Goal: Task Accomplishment & Management: Manage account settings

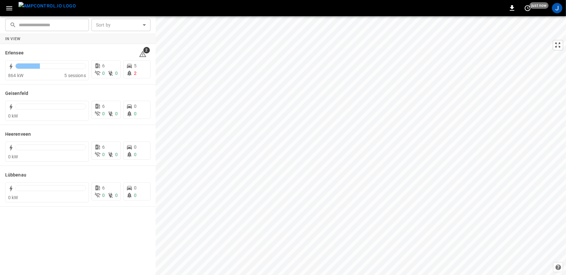
click at [9, 9] on icon "button" at bounding box center [9, 8] width 8 height 8
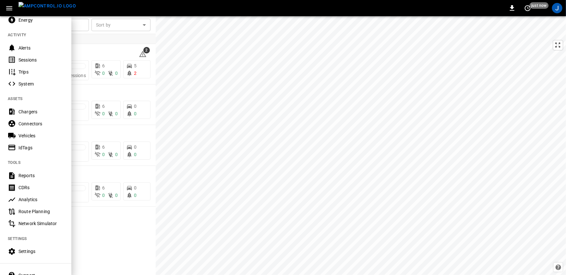
scroll to position [107, 0]
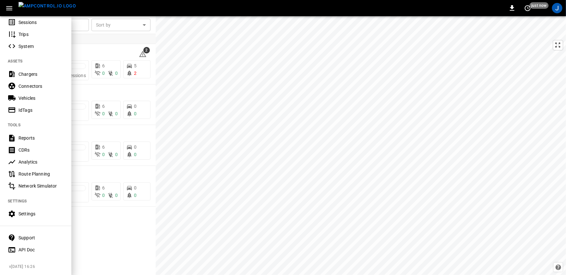
click at [25, 221] on nav "MONITORING Overview Dashboard Timeline Fleet Energy ACTIVITY Alerts Sessions Tr…" at bounding box center [35, 84] width 71 height 350
click at [29, 213] on div "Settings" at bounding box center [40, 214] width 45 height 6
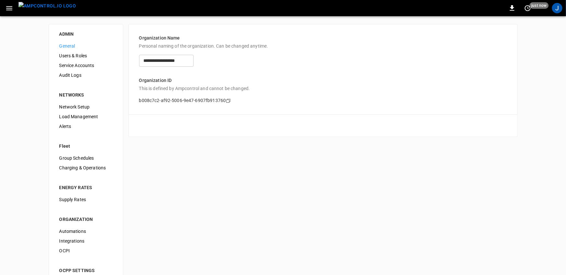
click at [81, 58] on span "Users & Roles" at bounding box center [85, 56] width 53 height 7
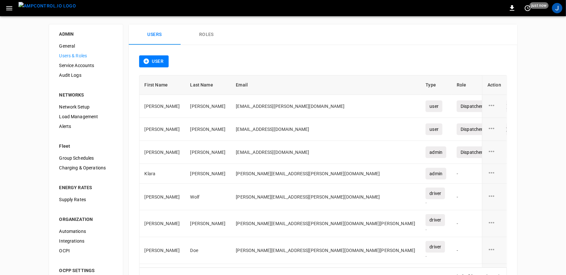
click at [202, 36] on button "Roles" at bounding box center [207, 34] width 52 height 21
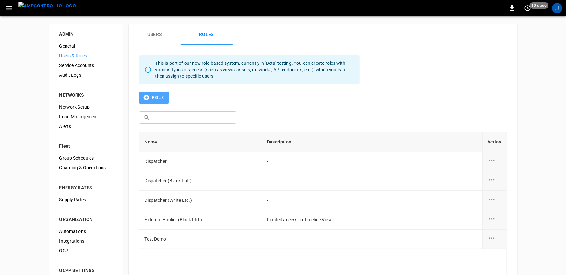
click at [157, 100] on button "Role" at bounding box center [154, 98] width 30 height 12
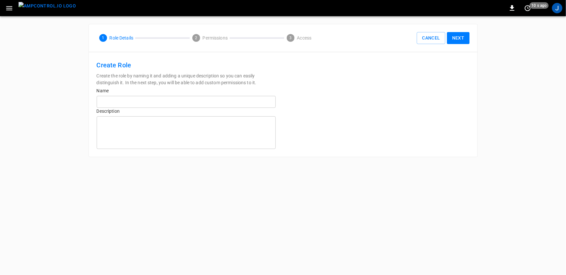
click at [228, 102] on input "text" at bounding box center [186, 102] width 179 height 12
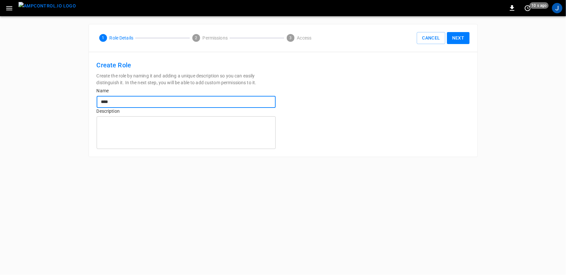
type input "****"
click at [453, 36] on button "Next" at bounding box center [458, 38] width 23 height 12
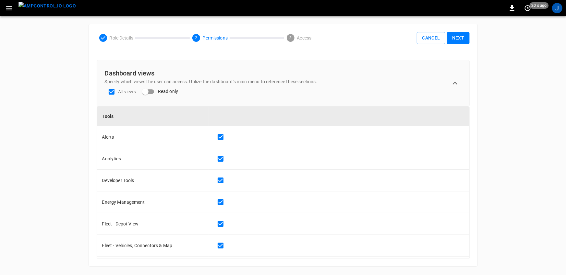
click at [454, 40] on button "Next" at bounding box center [458, 38] width 23 height 12
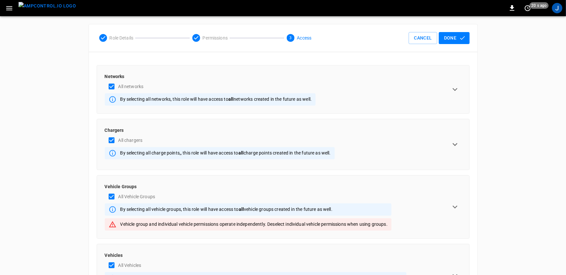
click at [454, 91] on icon "expand row" at bounding box center [455, 90] width 10 height 10
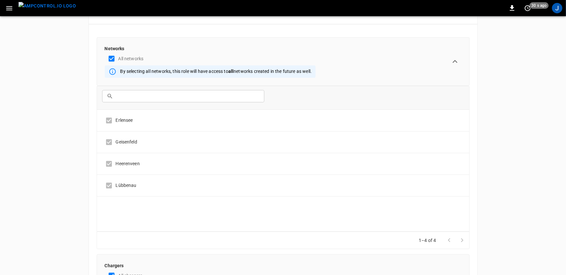
scroll to position [29, 0]
click at [457, 62] on icon "expand row" at bounding box center [455, 61] width 10 height 10
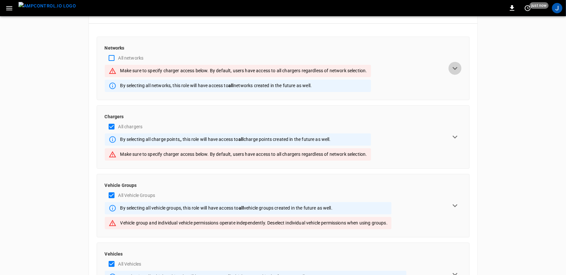
click at [456, 70] on icon "expand row" at bounding box center [455, 69] width 10 height 10
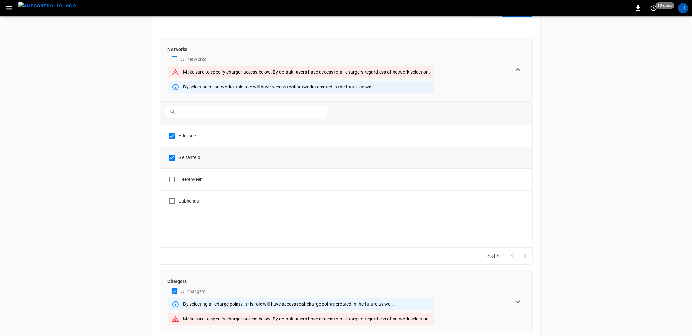
scroll to position [0, 0]
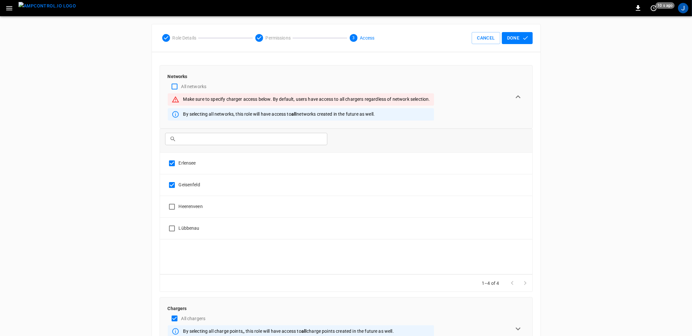
click at [164, 39] on icon at bounding box center [166, 38] width 8 height 8
click at [490, 43] on button "Cancel" at bounding box center [486, 38] width 28 height 12
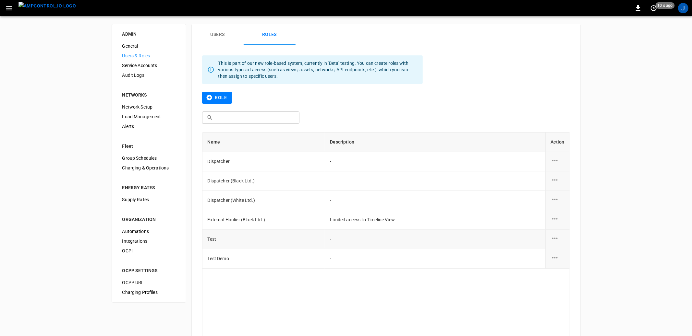
click at [562, 240] on div "role action options" at bounding box center [558, 240] width 14 height 10
click at [562, 241] on li "Edit" at bounding box center [562, 242] width 23 height 11
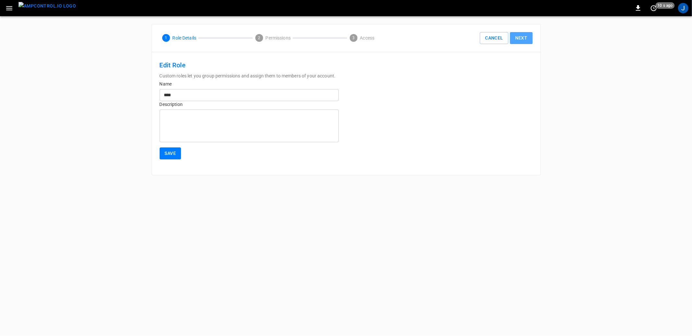
click at [517, 36] on button "Next" at bounding box center [521, 38] width 23 height 12
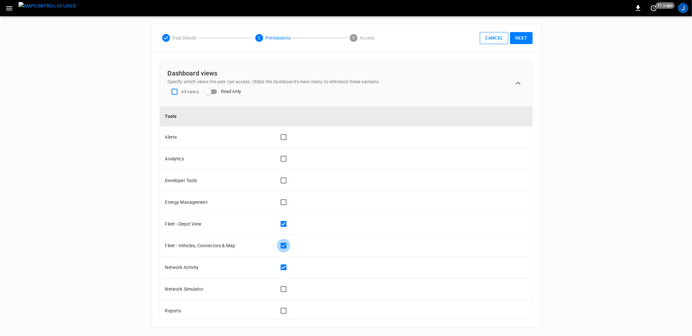
click at [490, 40] on button "Cancel" at bounding box center [494, 38] width 28 height 12
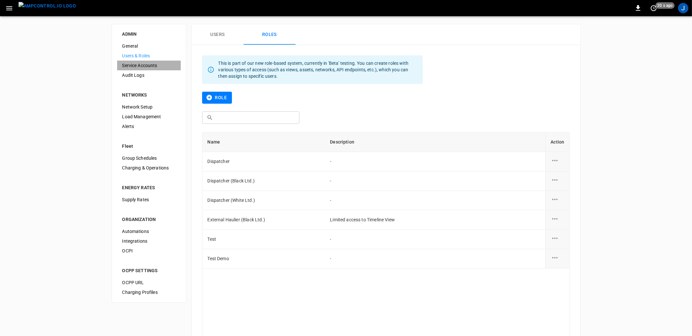
click at [142, 62] on div "Service Accounts" at bounding box center [149, 66] width 64 height 10
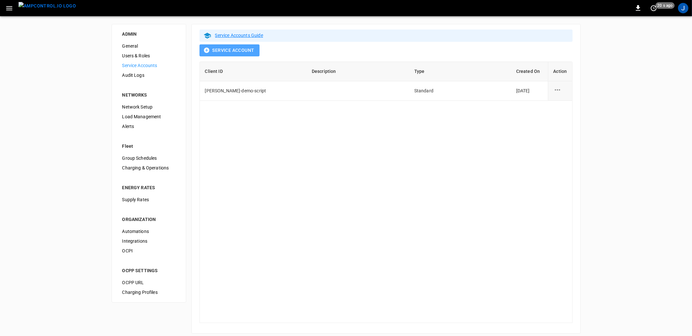
click at [212, 54] on button "Service Account" at bounding box center [229, 50] width 60 height 12
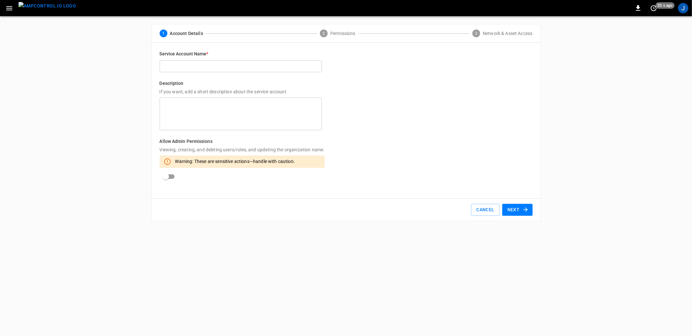
click at [246, 66] on input "text" at bounding box center [241, 66] width 162 height 12
type input "****"
click at [514, 206] on button "Next" at bounding box center [517, 210] width 30 height 12
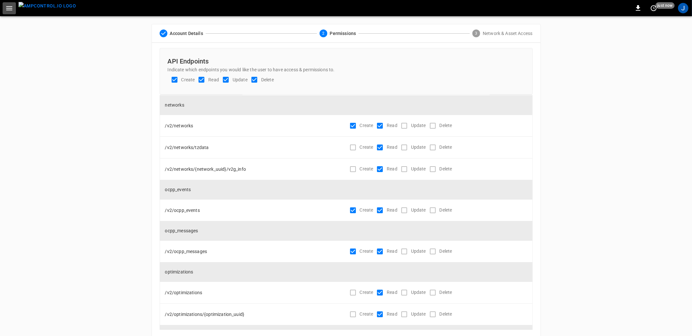
click at [7, 11] on icon "button" at bounding box center [9, 8] width 8 height 8
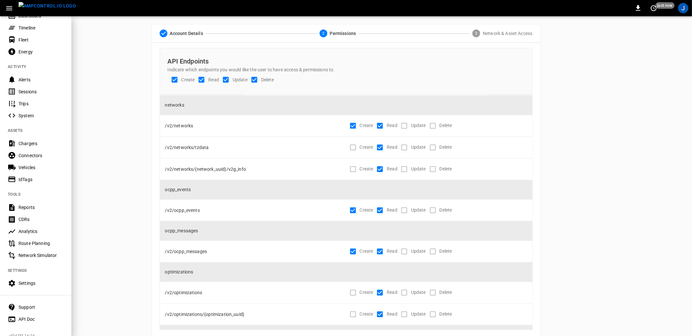
scroll to position [46, 0]
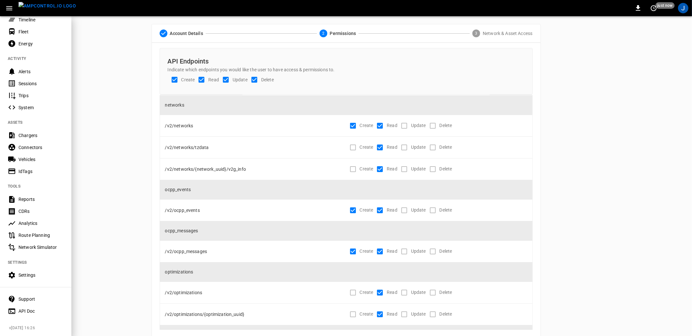
click at [22, 275] on div "Settings" at bounding box center [40, 275] width 45 height 6
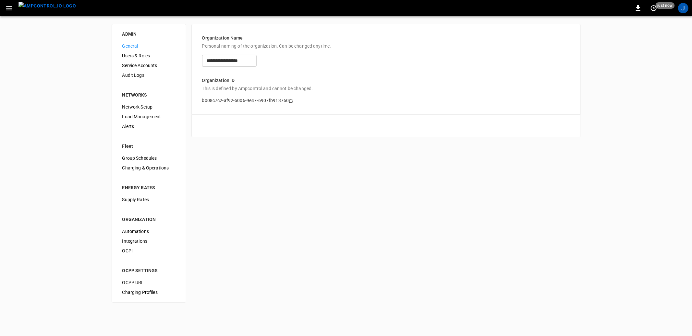
click at [135, 73] on span "Audit Logs" at bounding box center [148, 75] width 53 height 7
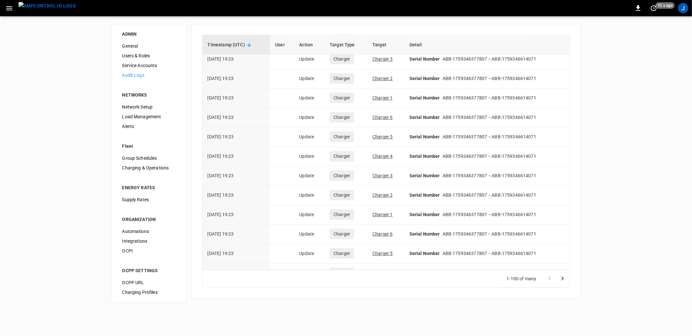
scroll to position [1731, 0]
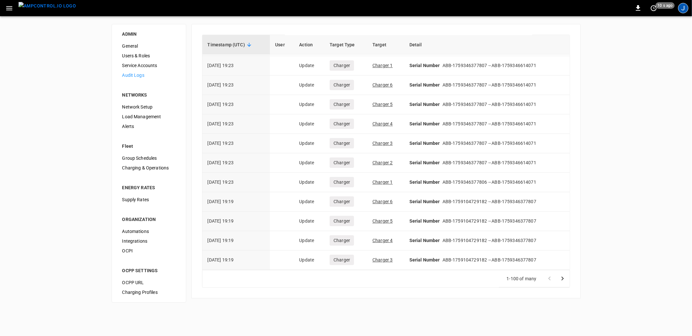
click at [566, 10] on div "J" at bounding box center [683, 8] width 10 height 10
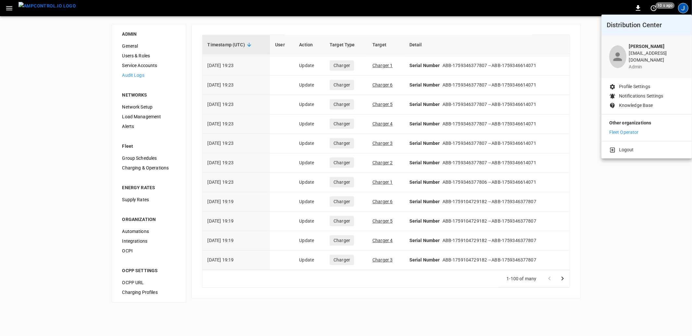
click at [566, 129] on p "Fleet Operator" at bounding box center [624, 132] width 30 height 7
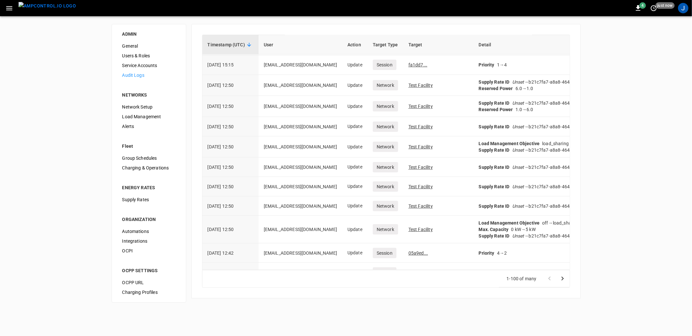
scroll to position [118, 0]
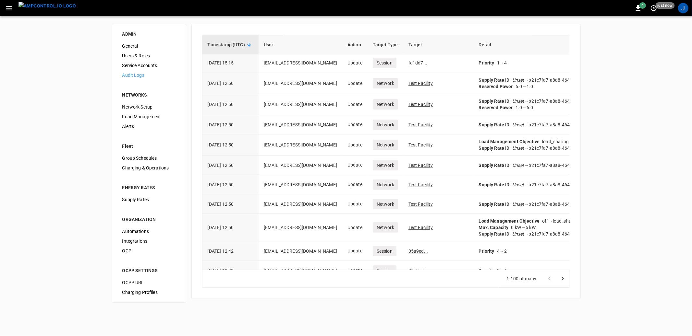
click at [133, 126] on span "Alerts" at bounding box center [148, 126] width 53 height 7
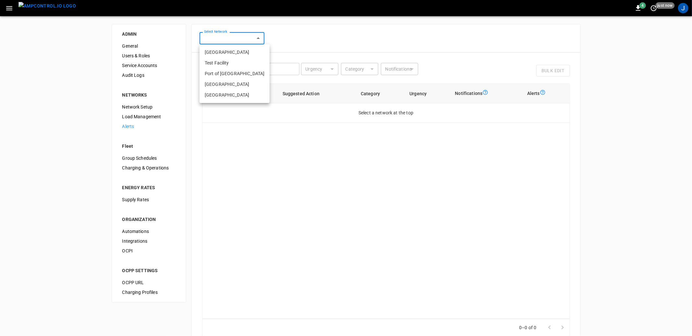
click at [237, 37] on body "4 just now J ADMIN General Users & Roles Service Accounts Audit Logs NETWORKS N…" at bounding box center [346, 187] width 692 height 375
click at [234, 52] on li "[GEOGRAPHIC_DATA]" at bounding box center [234, 52] width 70 height 11
type input "**********"
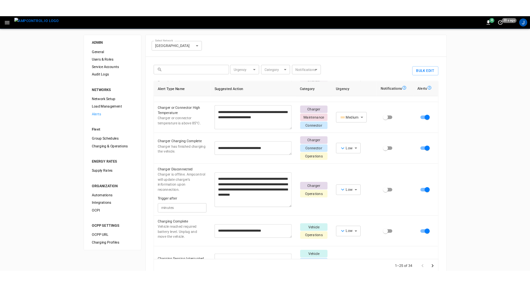
scroll to position [39, 0]
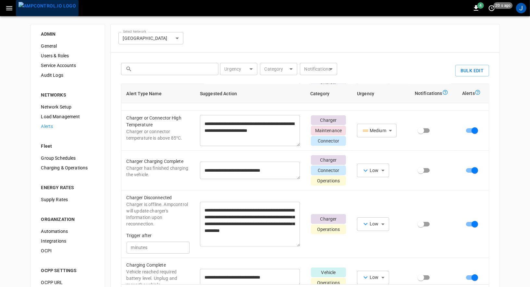
click at [48, 8] on img "menu" at bounding box center [46, 6] width 57 height 8
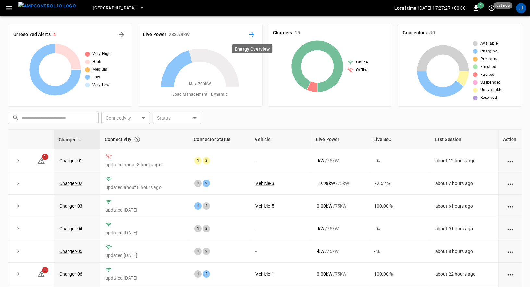
click at [252, 35] on icon "Energy Overview" at bounding box center [252, 35] width 8 height 8
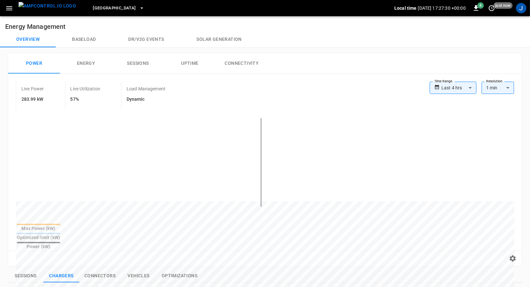
click at [462, 85] on body "**********" at bounding box center [265, 266] width 530 height 533
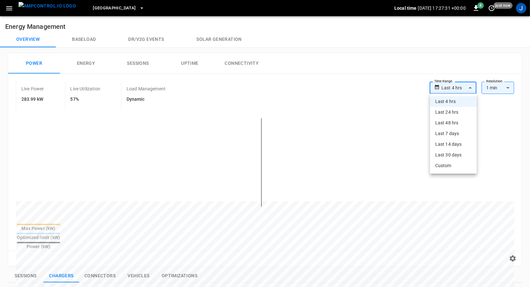
click at [455, 111] on li "Last 24 hrs" at bounding box center [453, 112] width 47 height 11
type input "**********"
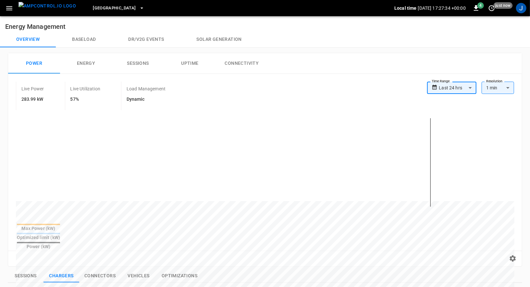
click at [111, 7] on span "Toronto South" at bounding box center [114, 8] width 43 height 7
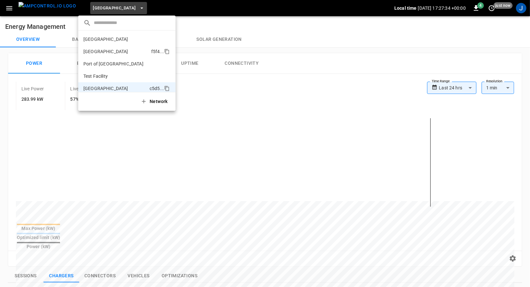
scroll to position [5, 0]
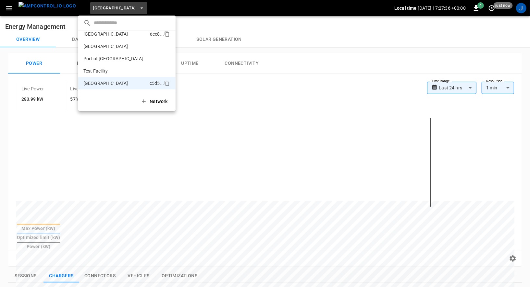
click at [117, 37] on p "Frankfurt Depot" at bounding box center [115, 34] width 64 height 6
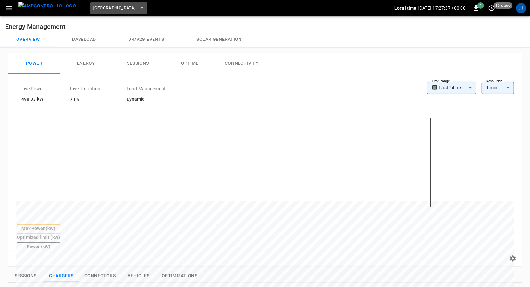
click at [109, 11] on span "Frankfurt Depot" at bounding box center [114, 8] width 43 height 7
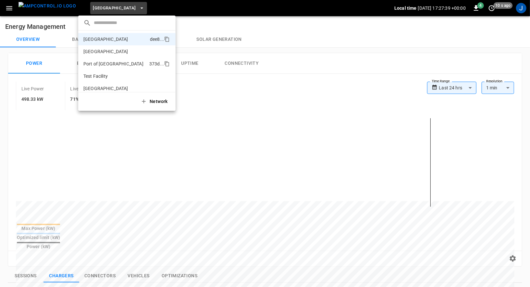
click at [112, 64] on p "Port of Long Beach" at bounding box center [114, 64] width 63 height 6
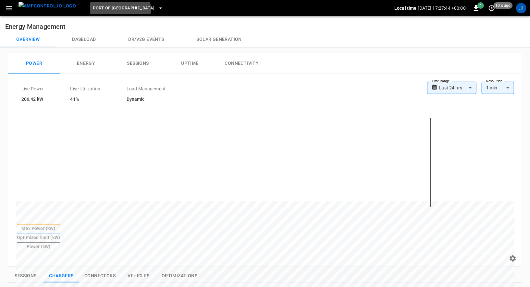
click at [93, 11] on span "Port of Long Beach" at bounding box center [124, 8] width 62 height 7
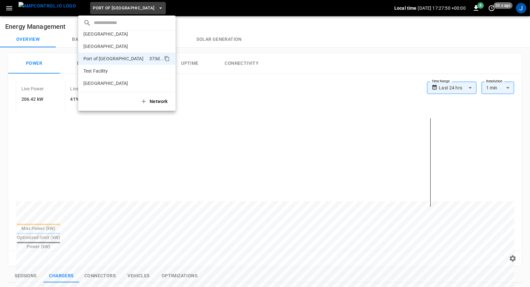
click at [220, 27] on div at bounding box center [265, 143] width 530 height 287
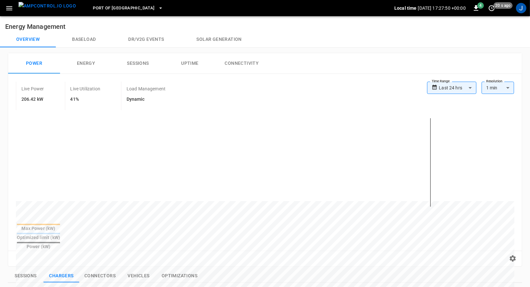
click at [117, 8] on span "Port of Long Beach" at bounding box center [124, 8] width 62 height 7
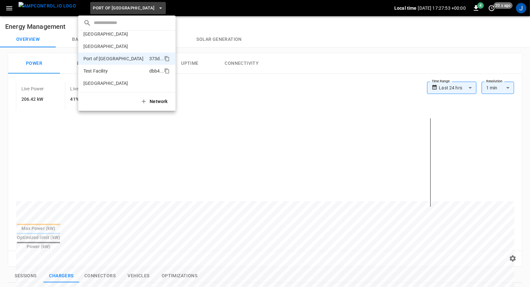
click at [111, 71] on p "Test Facility" at bounding box center [114, 71] width 63 height 6
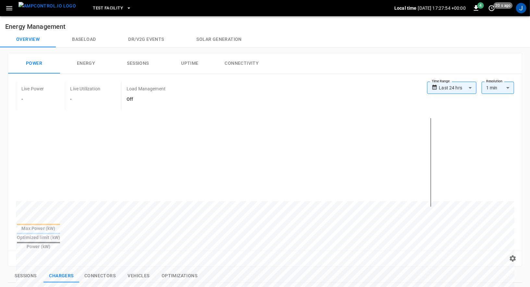
click at [108, 12] on button "Test Facility" at bounding box center [112, 8] width 44 height 13
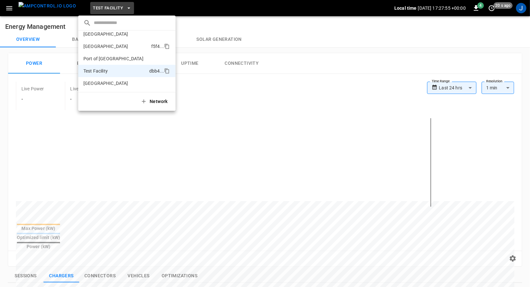
scroll to position [0, 0]
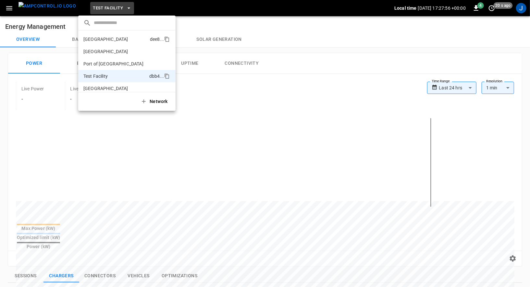
click at [107, 39] on p "Frankfurt Depot" at bounding box center [115, 39] width 64 height 6
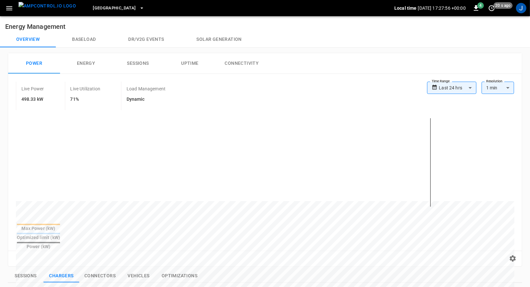
click at [13, 6] on icon "button" at bounding box center [9, 8] width 8 height 8
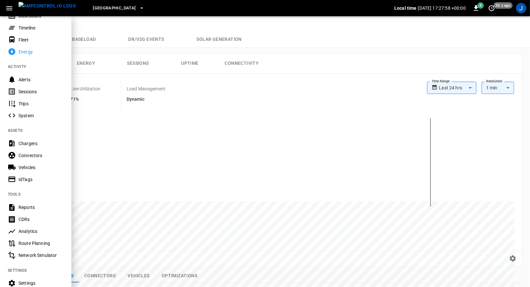
scroll to position [95, 0]
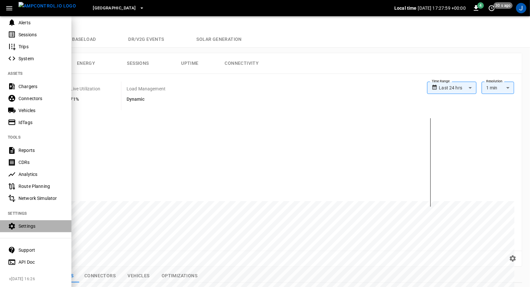
click at [39, 228] on div "Settings" at bounding box center [40, 226] width 45 height 6
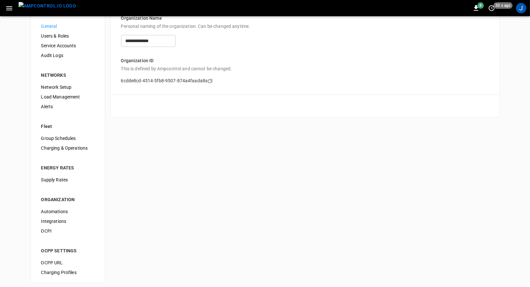
scroll to position [23, 0]
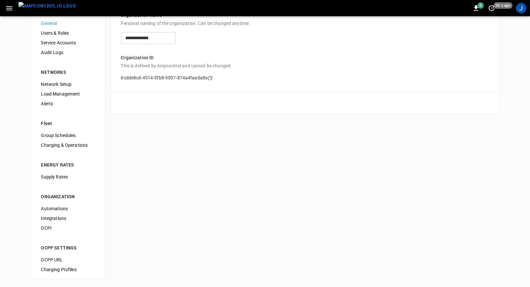
click at [65, 35] on span "Users & Roles" at bounding box center [67, 33] width 53 height 7
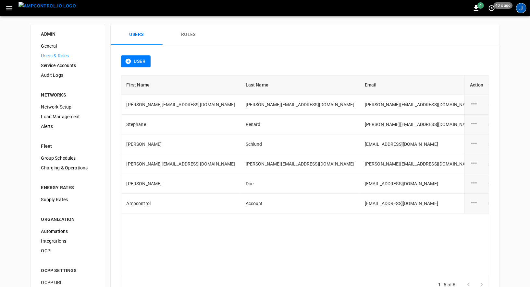
click at [520, 8] on div "J" at bounding box center [521, 8] width 10 height 10
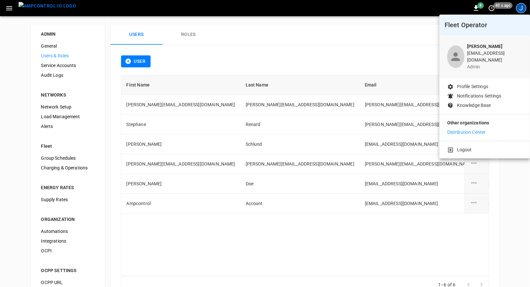
click at [457, 129] on p "Distribution Center" at bounding box center [466, 132] width 39 height 7
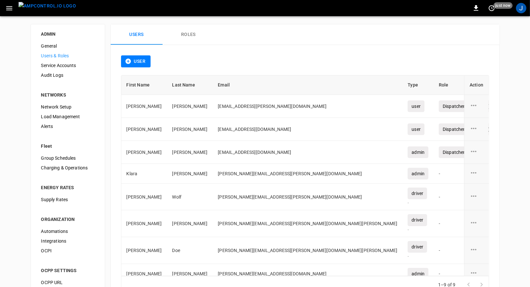
click at [10, 7] on icon "button" at bounding box center [9, 8] width 8 height 8
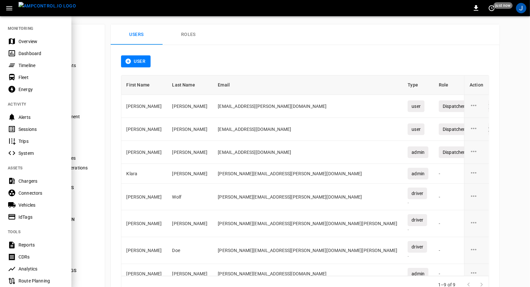
click at [27, 87] on div "Energy" at bounding box center [40, 89] width 45 height 6
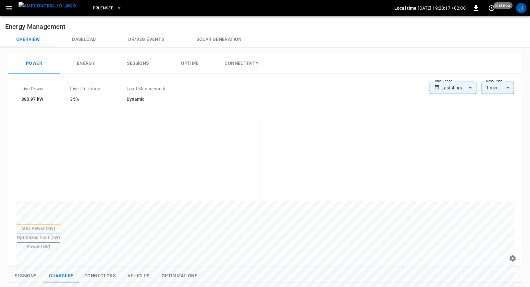
click at [8, 7] on icon "button" at bounding box center [9, 8] width 8 height 8
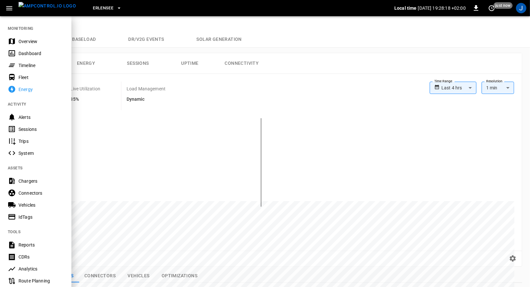
scroll to position [95, 0]
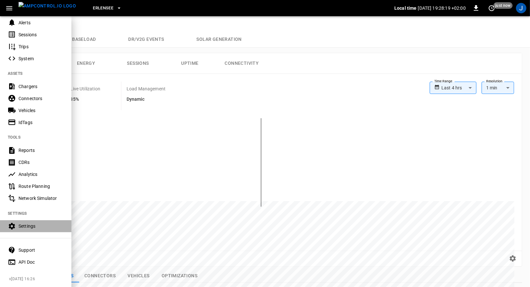
click at [20, 228] on div "Settings" at bounding box center [40, 226] width 45 height 6
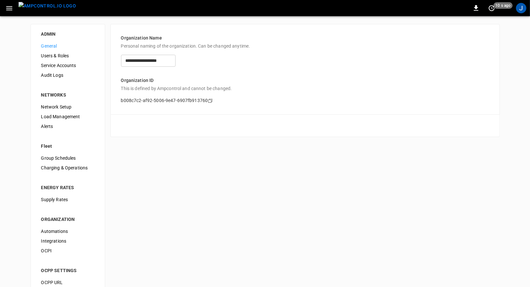
click at [55, 54] on span "Users & Roles" at bounding box center [67, 56] width 53 height 7
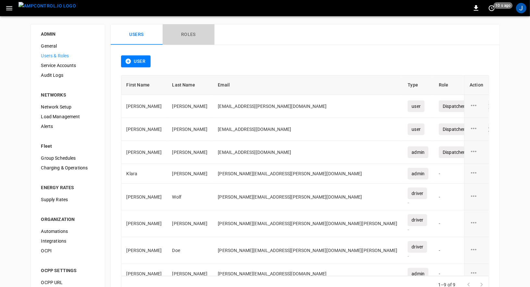
click at [188, 38] on button "Roles" at bounding box center [189, 34] width 52 height 21
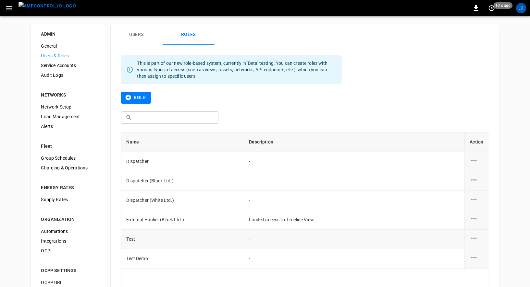
click at [476, 239] on icon "role action options" at bounding box center [474, 239] width 8 height 8
click at [475, 251] on li "Delete" at bounding box center [481, 253] width 23 height 11
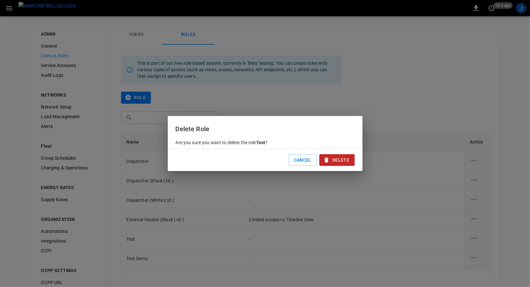
click at [337, 160] on button "Delete" at bounding box center [336, 160] width 35 height 12
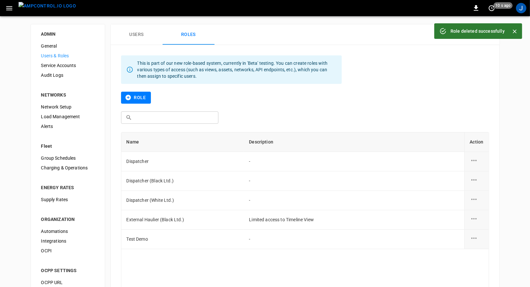
click at [392, 115] on div "​ ​" at bounding box center [305, 120] width 368 height 16
click at [524, 9] on div "J" at bounding box center [521, 8] width 10 height 10
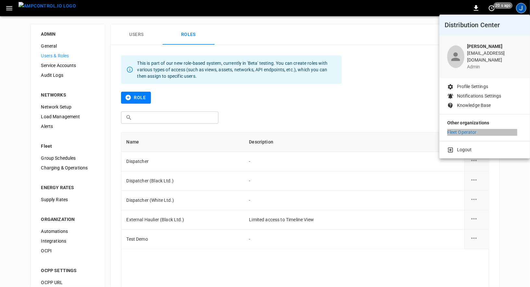
click at [461, 129] on p "Fleet Operator" at bounding box center [462, 132] width 30 height 7
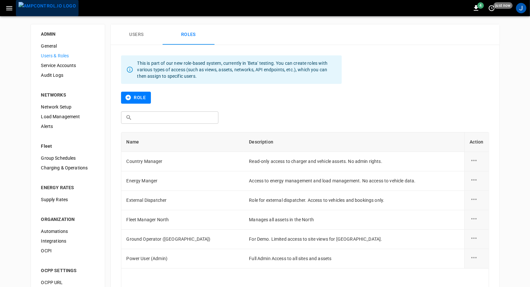
click at [58, 8] on img "menu" at bounding box center [46, 6] width 57 height 8
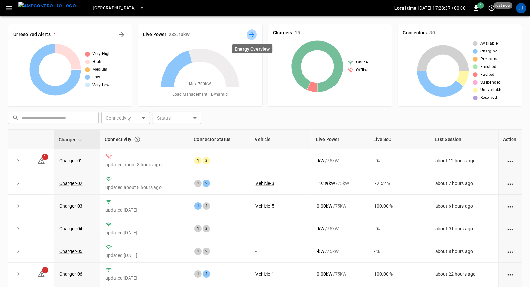
click at [256, 35] on button "Energy Overview" at bounding box center [252, 35] width 10 height 10
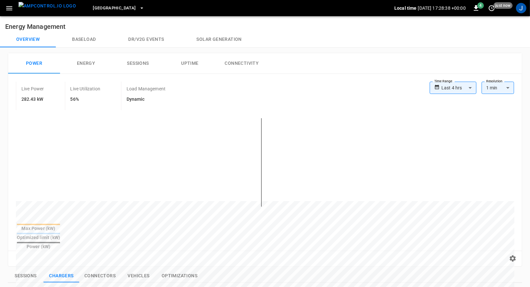
click at [465, 89] on body "**********" at bounding box center [265, 266] width 530 height 533
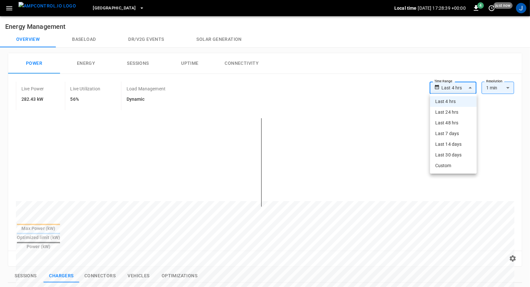
click at [447, 125] on li "Last 48 hrs" at bounding box center [453, 123] width 47 height 11
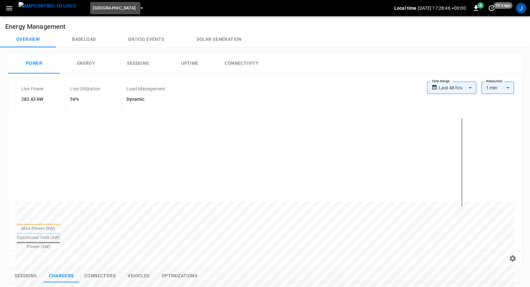
click at [93, 8] on span "Toronto South" at bounding box center [114, 8] width 43 height 7
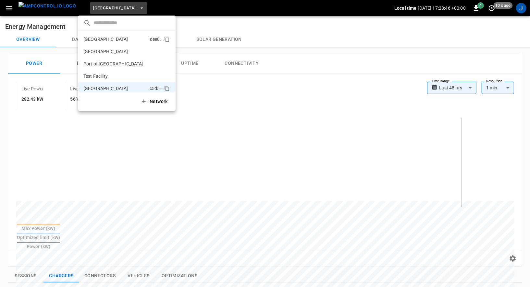
scroll to position [5, 0]
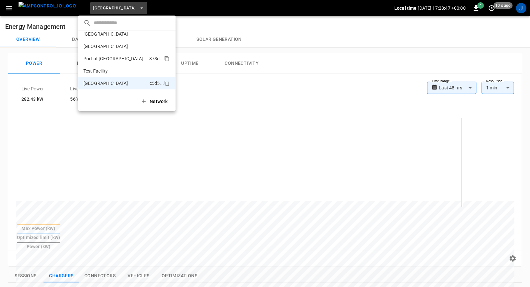
click at [104, 58] on p "Port of Long Beach" at bounding box center [114, 58] width 63 height 6
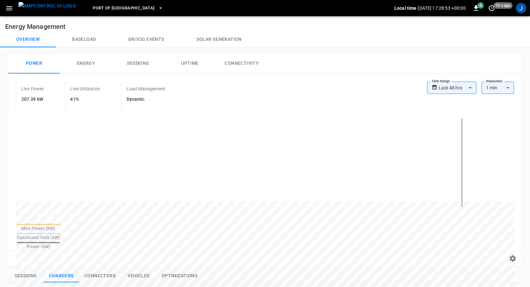
click at [111, 11] on span "Port of Long Beach" at bounding box center [124, 8] width 62 height 7
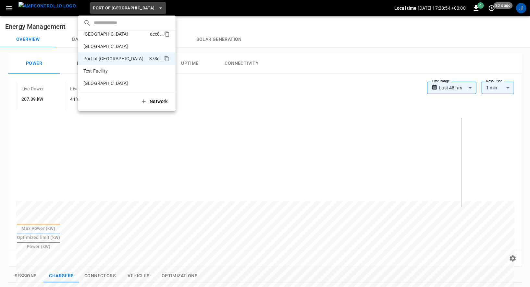
click at [120, 36] on p "Frankfurt Depot" at bounding box center [115, 34] width 64 height 6
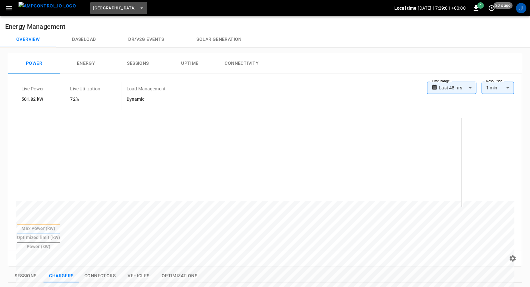
click at [121, 9] on button "Frankfurt Depot" at bounding box center [118, 8] width 56 height 13
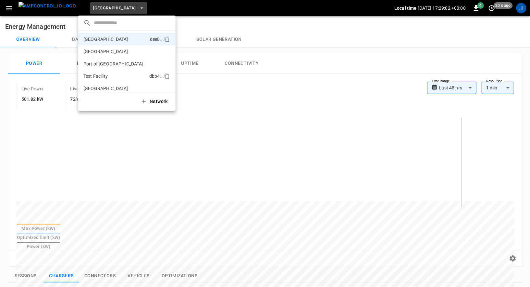
scroll to position [5, 0]
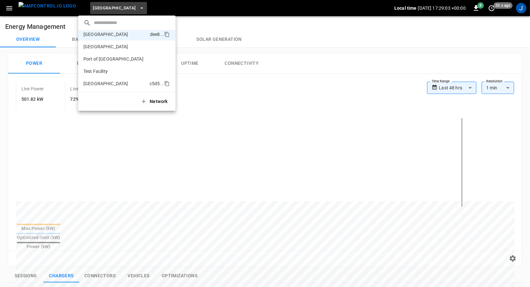
click at [112, 81] on p "Toronto South" at bounding box center [115, 83] width 64 height 6
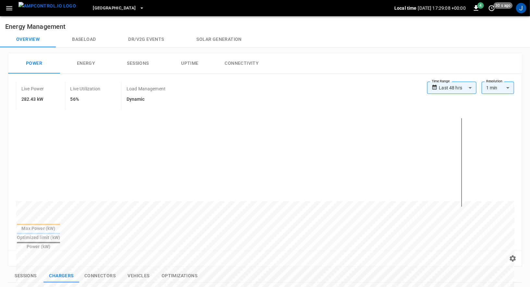
click at [95, 12] on button "Toronto South" at bounding box center [118, 8] width 56 height 13
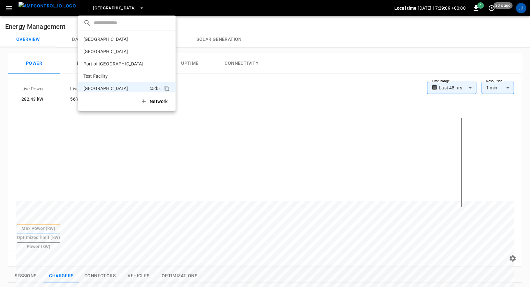
scroll to position [5, 0]
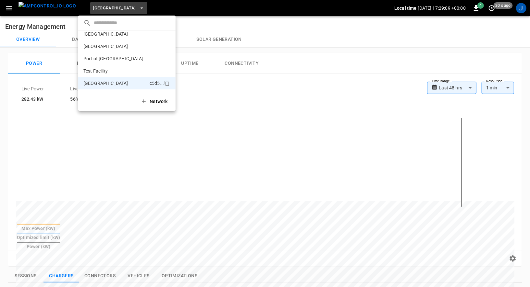
click at [326, 37] on div at bounding box center [265, 143] width 530 height 287
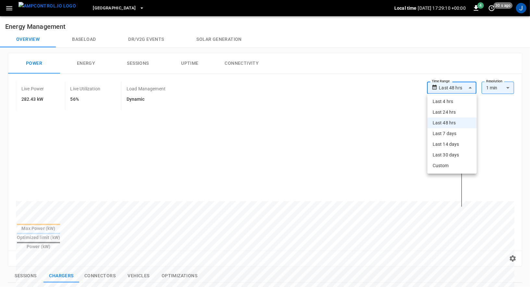
click at [464, 87] on body "**********" at bounding box center [265, 266] width 530 height 533
click at [446, 134] on li "Last 7 days" at bounding box center [451, 133] width 49 height 11
type input "**********"
type input "***"
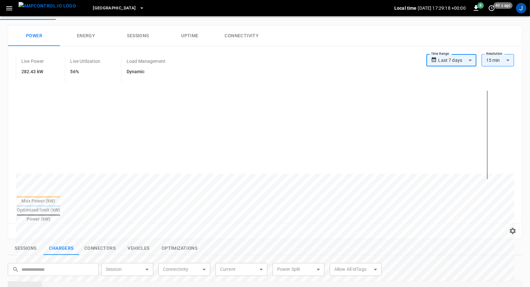
scroll to position [32, 0]
